Goal: Navigation & Orientation: Go to known website

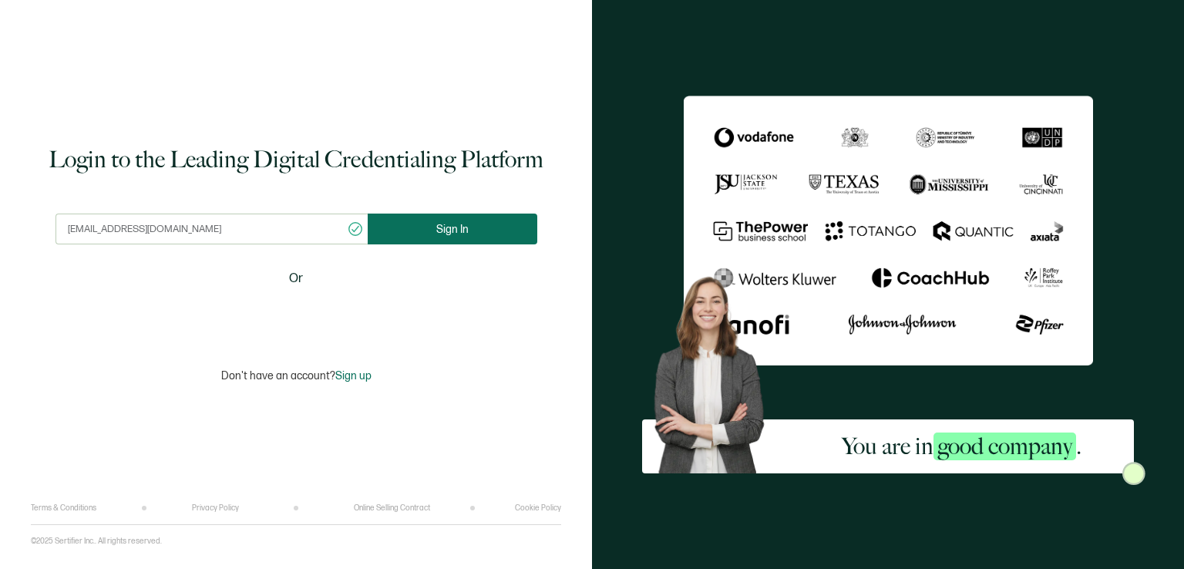
click at [438, 227] on span "Sign In" at bounding box center [452, 230] width 32 height 12
type input "[EMAIL_ADDRESS][DOMAIN_NAME]"
click at [425, 224] on button "Sign In" at bounding box center [453, 229] width 170 height 31
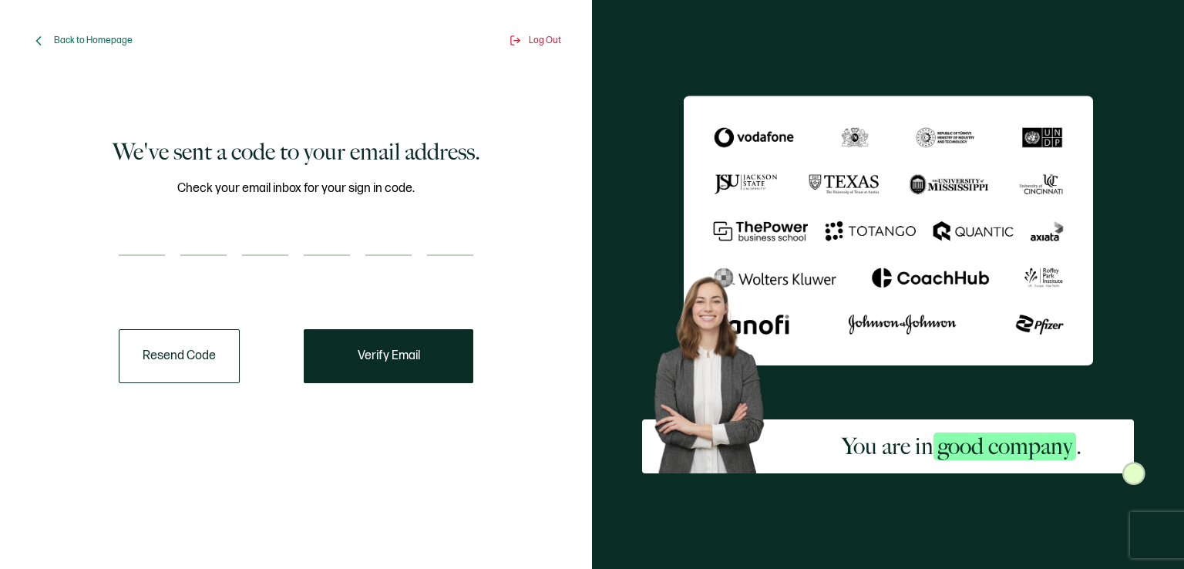
paste input "9"
type input "9"
type input "0"
type input "9"
type input "5"
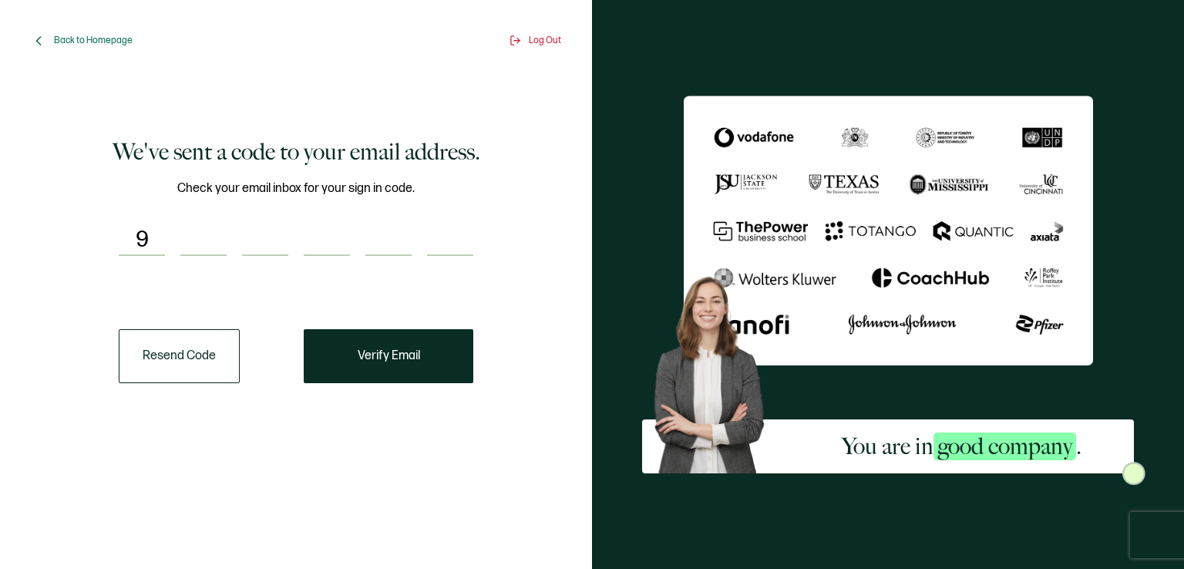
type input "9"
type input "0"
